Goal: Task Accomplishment & Management: Manage account settings

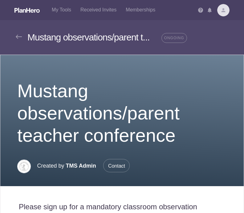
click at [89, 59] on div "Mustang observations/parent teacher conference Created by TMS Admin Contact" at bounding box center [121, 120] width 243 height 131
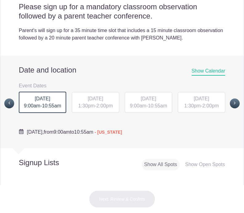
scroll to position [201, 0]
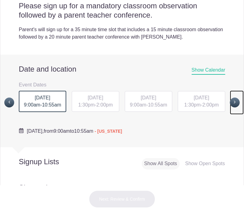
click at [231, 102] on span at bounding box center [235, 102] width 10 height 10
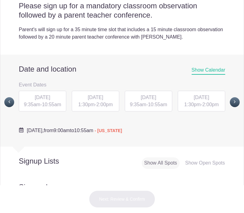
click at [31, 101] on div "[DATE] 9:35am - 10:55am" at bounding box center [42, 101] width 47 height 21
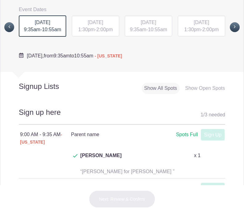
scroll to position [274, 0]
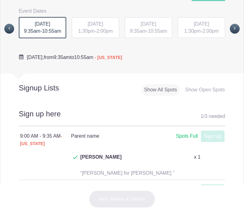
click at [93, 21] on div "[DATE] 1:30pm - 2:00pm" at bounding box center [95, 27] width 47 height 21
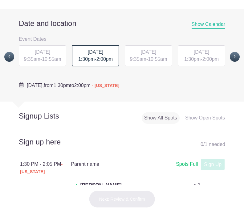
scroll to position [243, 0]
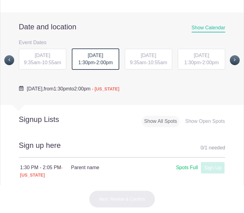
click at [145, 56] on span "[DATE]" at bounding box center [148, 55] width 15 height 5
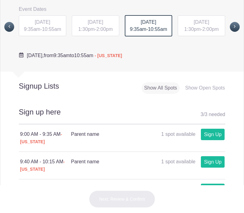
scroll to position [277, 0]
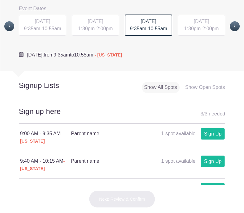
click at [190, 29] on span "1:30pm" at bounding box center [192, 28] width 16 height 5
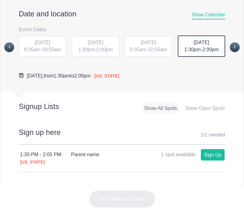
scroll to position [255, 0]
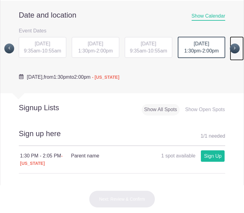
click at [230, 52] on span at bounding box center [235, 48] width 10 height 10
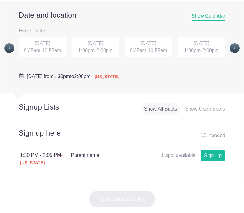
click at [35, 45] on span "[DATE]" at bounding box center [42, 43] width 15 height 5
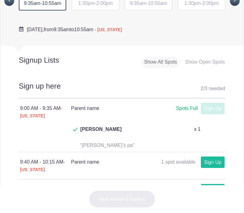
scroll to position [274, 0]
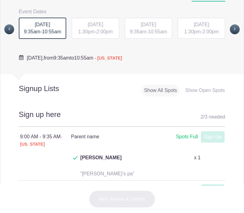
click at [102, 29] on span "2:00pm" at bounding box center [104, 31] width 16 height 5
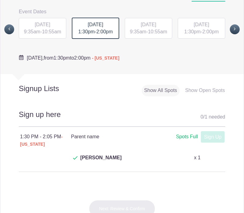
click at [141, 31] on span "9:35am" at bounding box center [138, 31] width 16 height 5
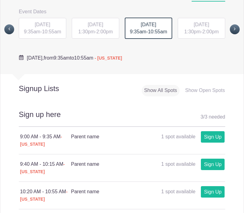
click at [194, 41] on div "Date and location Show Calendar Event Dates [DATE] 9:00AM [DATE] 1:30PM [DATE] …" at bounding box center [122, 22] width 206 height 80
click at [194, 37] on div "[DATE] 1:30pm - 2:00pm" at bounding box center [201, 28] width 47 height 21
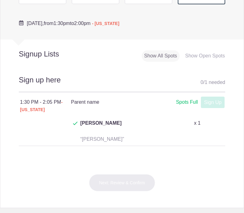
scroll to position [309, 0]
